Goal: Task Accomplishment & Management: Manage account settings

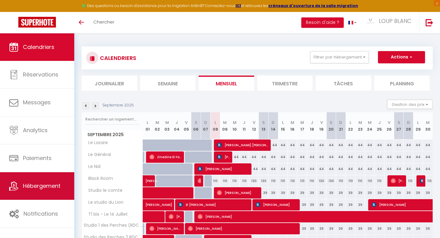
click at [28, 187] on span "Hébergement" at bounding box center [42, 186] width 38 height 8
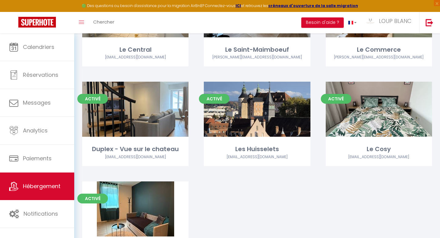
scroll to position [612, 0]
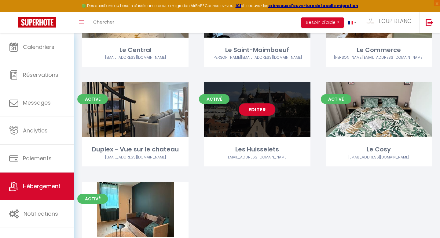
click at [265, 103] on link "Editer" at bounding box center [256, 109] width 37 height 12
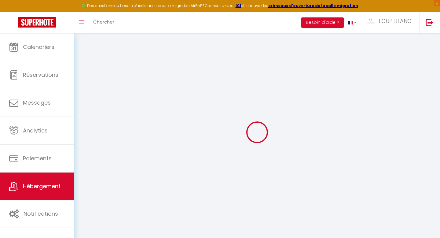
select select "+ 22 %"
select select "+ 30 %"
select select "+ 5 %"
select select
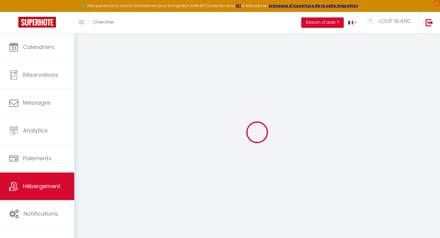
checkbox input "false"
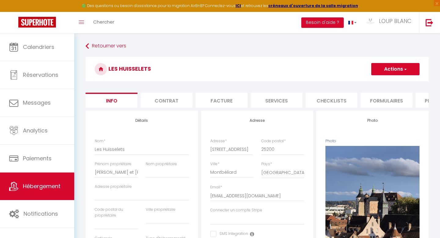
click at [370, 98] on li "Formulaires" at bounding box center [386, 100] width 52 height 15
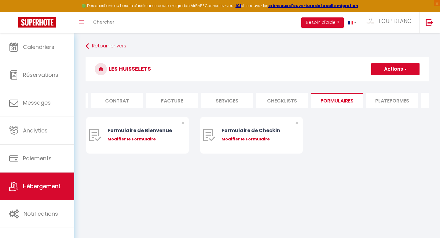
scroll to position [0, 55]
click at [380, 97] on li "Plateformes" at bounding box center [386, 100] width 52 height 15
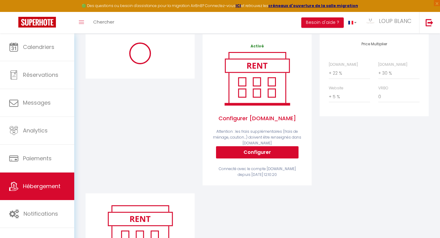
scroll to position [72, 0]
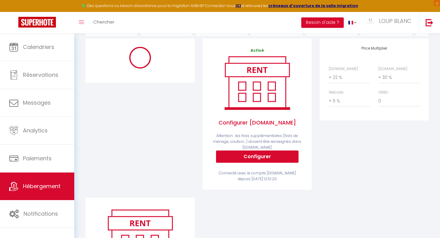
select select "365"
select select "EUR"
select select "12877"
select select "12877-1307189770205748095"
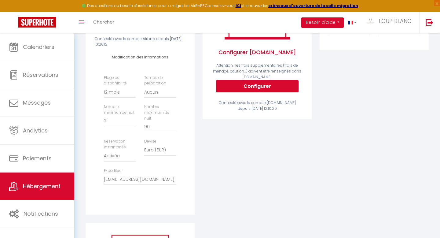
scroll to position [141, 0]
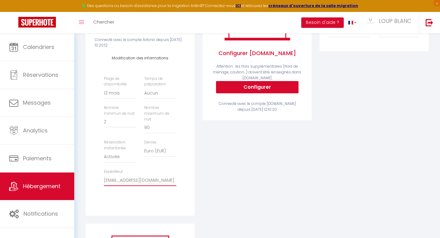
click at [128, 174] on select "[EMAIL_ADDRESS][DOMAIN_NAME] [EMAIL_ADDRESS][DOMAIN_NAME] [EMAIL_ADDRESS][DOMAI…" at bounding box center [140, 180] width 72 height 12
select select "7224"
click at [104, 174] on select "[EMAIL_ADDRESS][DOMAIN_NAME] [EMAIL_ADDRESS][DOMAIN_NAME] [EMAIL_ADDRESS][DOMAI…" at bounding box center [140, 180] width 72 height 12
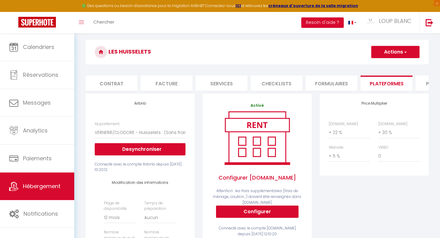
scroll to position [14, 0]
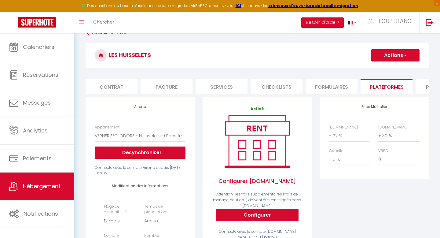
click at [388, 61] on button "Actions" at bounding box center [395, 55] width 48 height 12
click at [386, 69] on link "Enregistrer" at bounding box center [395, 69] width 48 height 8
select select "365"
select select "EUR"
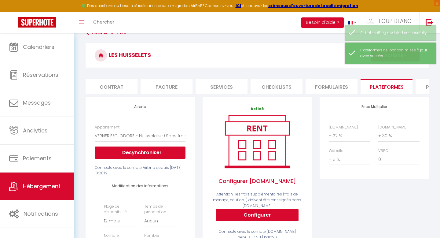
scroll to position [14, 0]
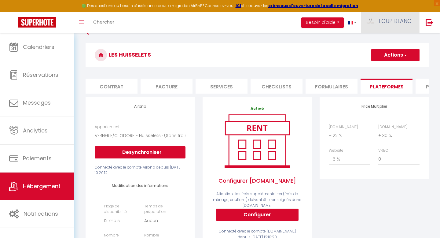
click at [394, 22] on span "LOUP BLANC" at bounding box center [395, 21] width 33 height 8
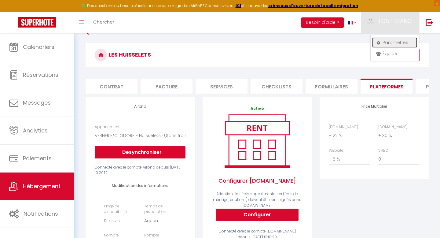
click at [394, 45] on link "Paramètres" at bounding box center [394, 42] width 45 height 10
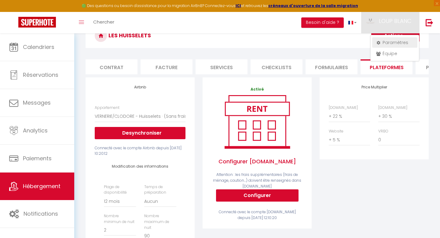
select select "28"
select select "fr"
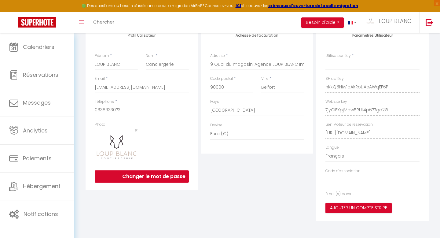
type input "nKkQ6Niw1aAkRoLIAcAWqEF6P"
type input "7jyCiFXpjMdw5RUt4p677ga2G"
type input "[URL][DOMAIN_NAME]"
select select "fr"
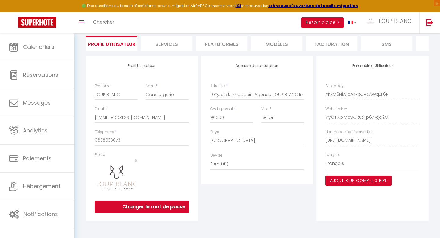
scroll to position [43, 0]
click at [363, 154] on div "Langue Anglais [DEMOGRAPHIC_DATA] [GEOGRAPHIC_DATA] Espagnol" at bounding box center [372, 160] width 94 height 17
click at [358, 170] on div "Paramètres Utilisateur SH apiKey nKkQ6Niw1aAkRoLIAcAWqEF6P Website key 7jyCiFXp…" at bounding box center [372, 138] width 112 height 164
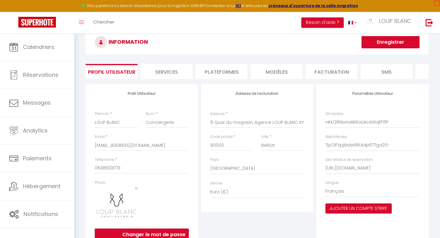
scroll to position [0, 0]
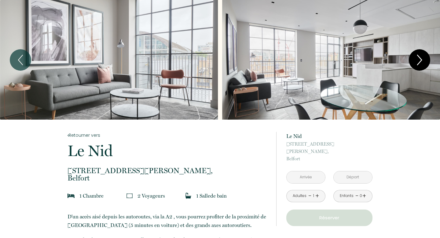
click at [422, 61] on icon "Next" at bounding box center [419, 60] width 13 height 18
